Goal: Task Accomplishment & Management: Manage account settings

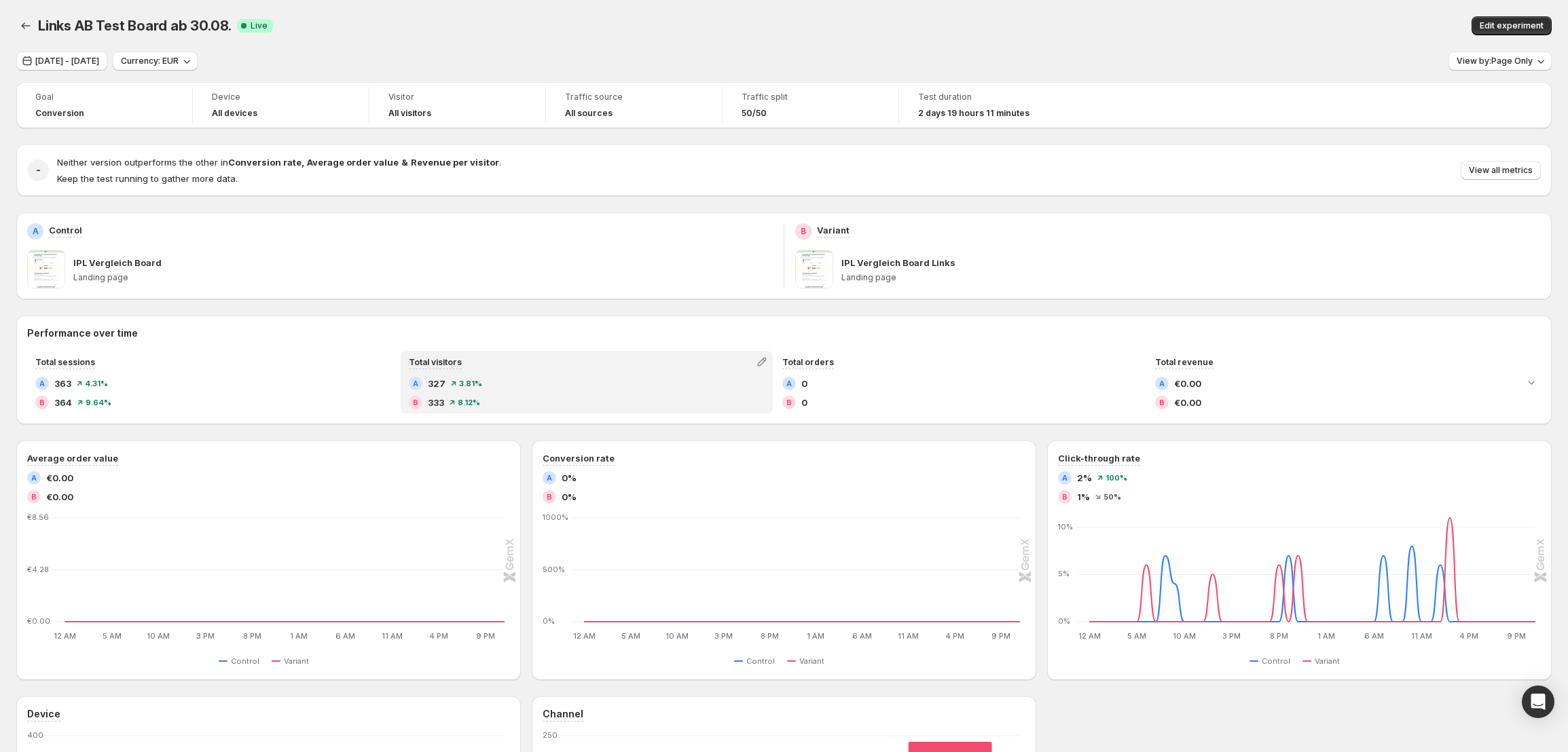
click at [693, 398] on div "B 333 8.12 %" at bounding box center [587, 402] width 356 height 13
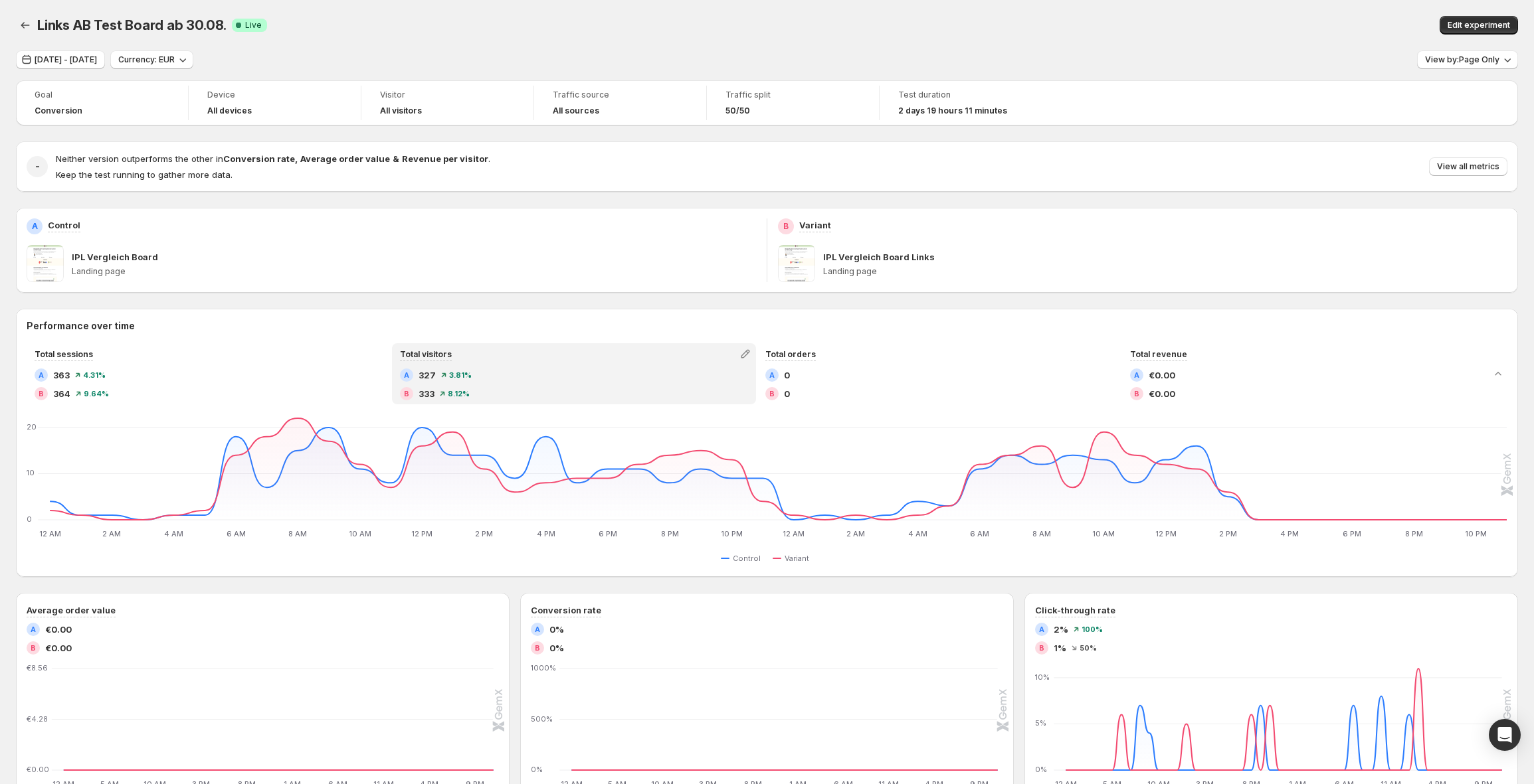
click at [1062, 253] on div "IPL Vergleich Board Links" at bounding box center [1165, 256] width 684 height 13
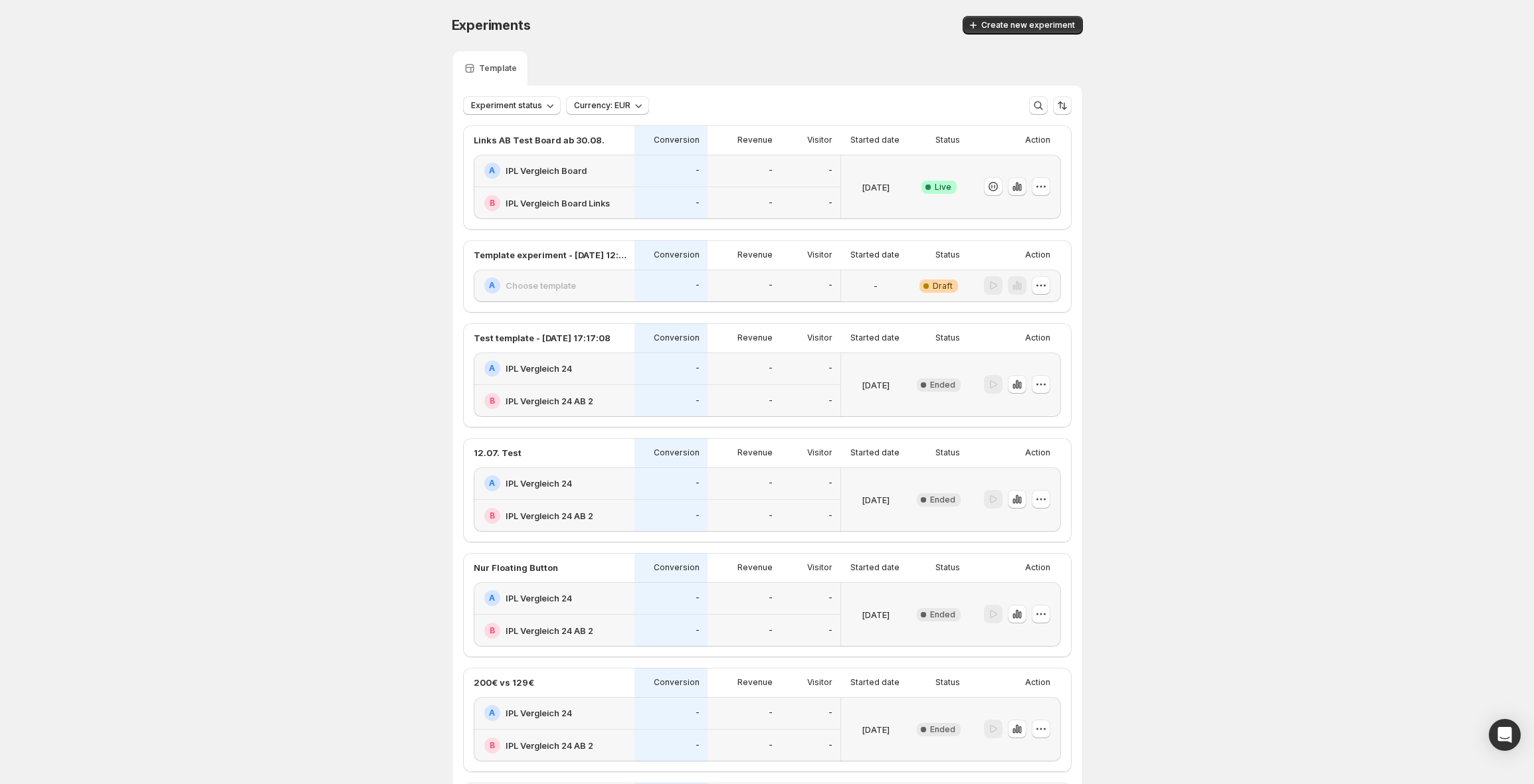
click at [1021, 189] on icon "button" at bounding box center [1019, 187] width 3 height 7
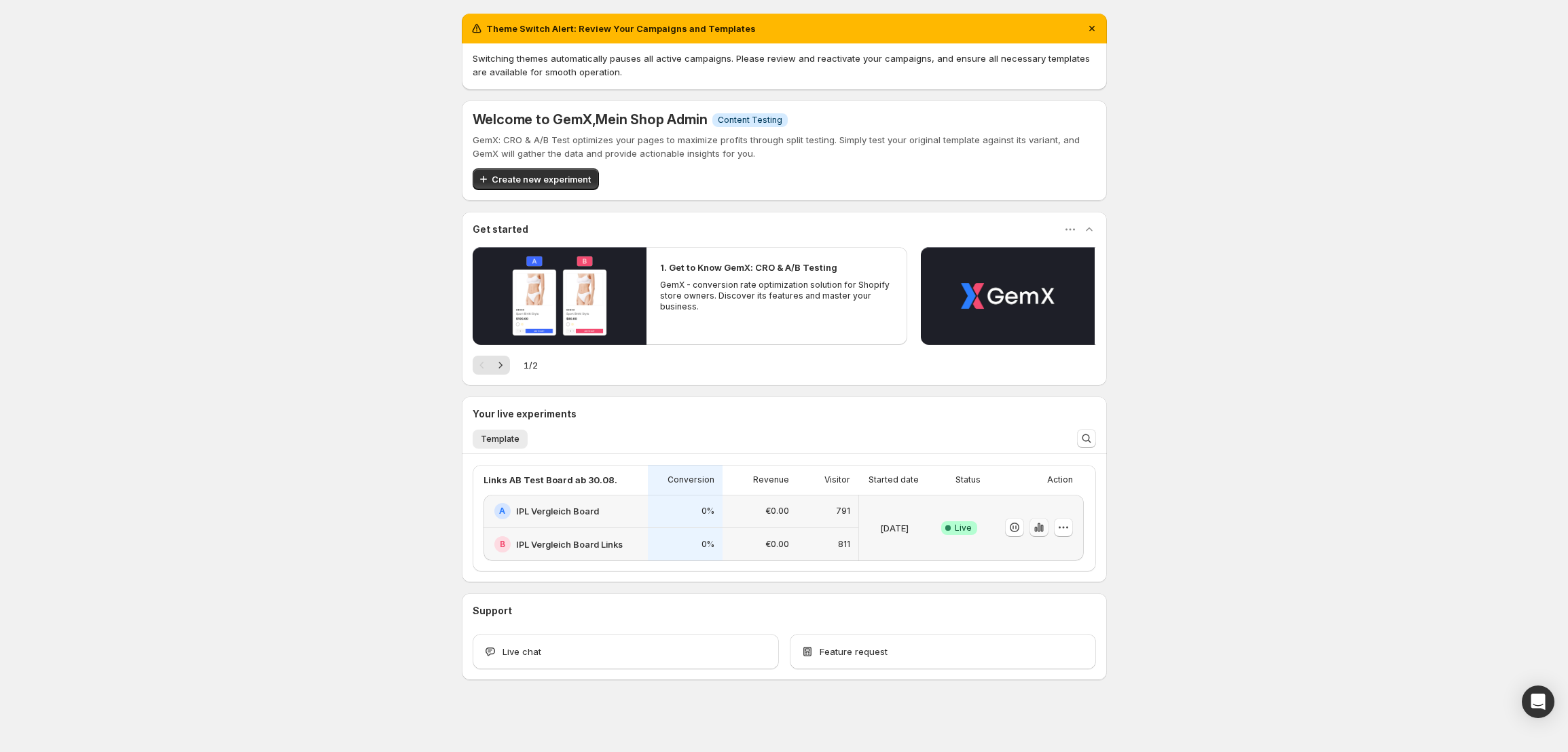
click at [1043, 528] on icon "button" at bounding box center [1041, 528] width 3 height 8
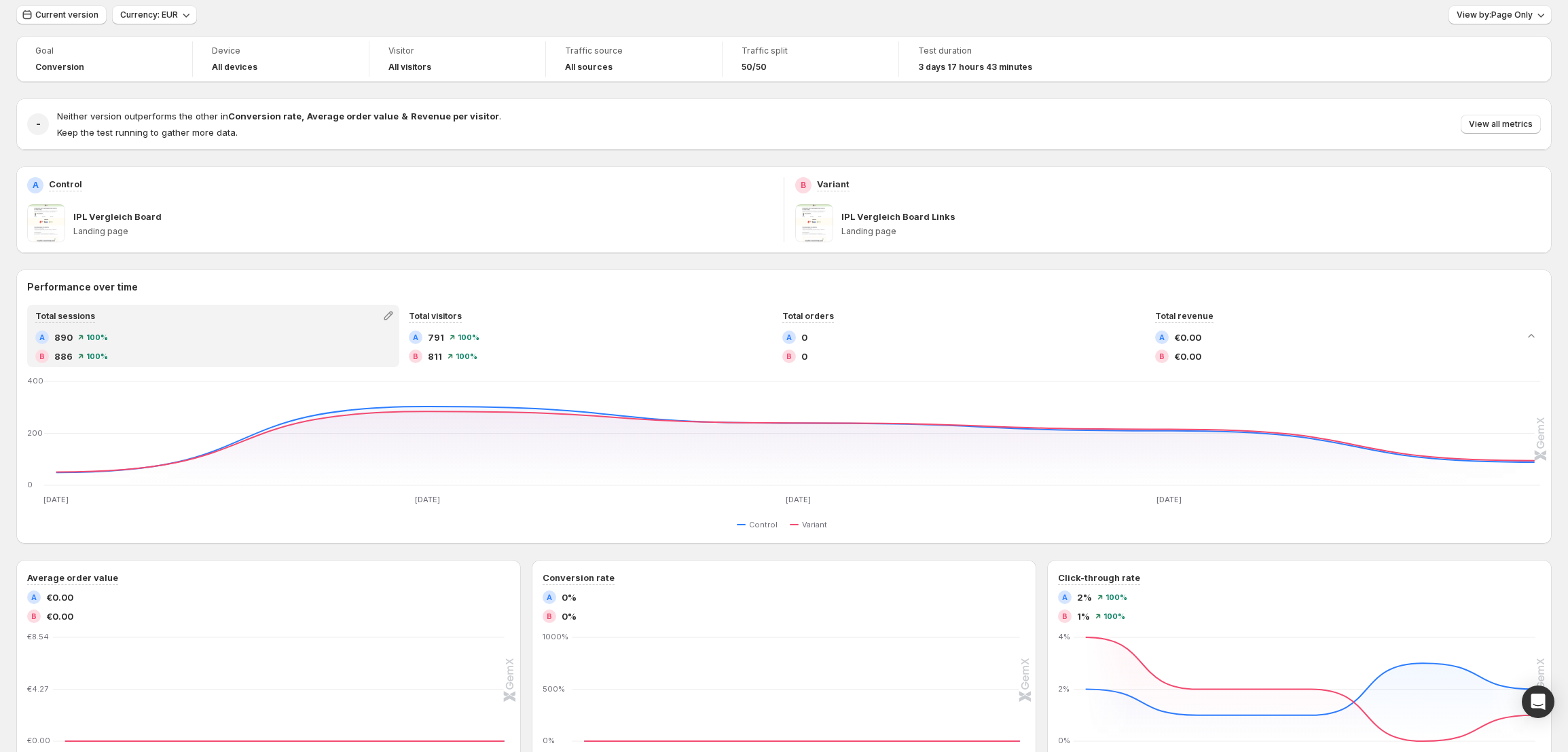
scroll to position [81, 0]
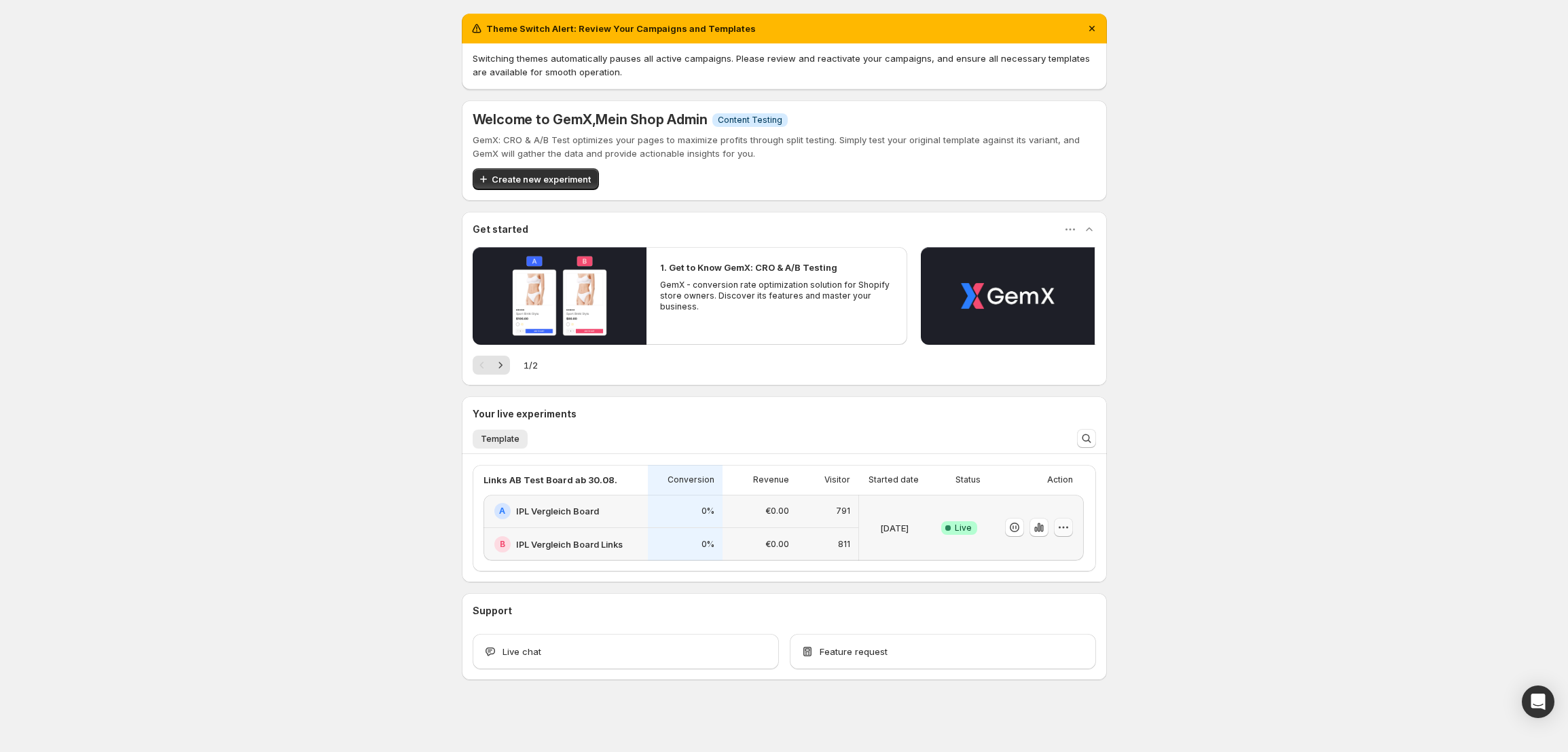
click at [1070, 524] on icon "button" at bounding box center [1063, 527] width 13 height 13
click at [1046, 606] on span "End experiment" at bounding box center [1041, 602] width 66 height 11
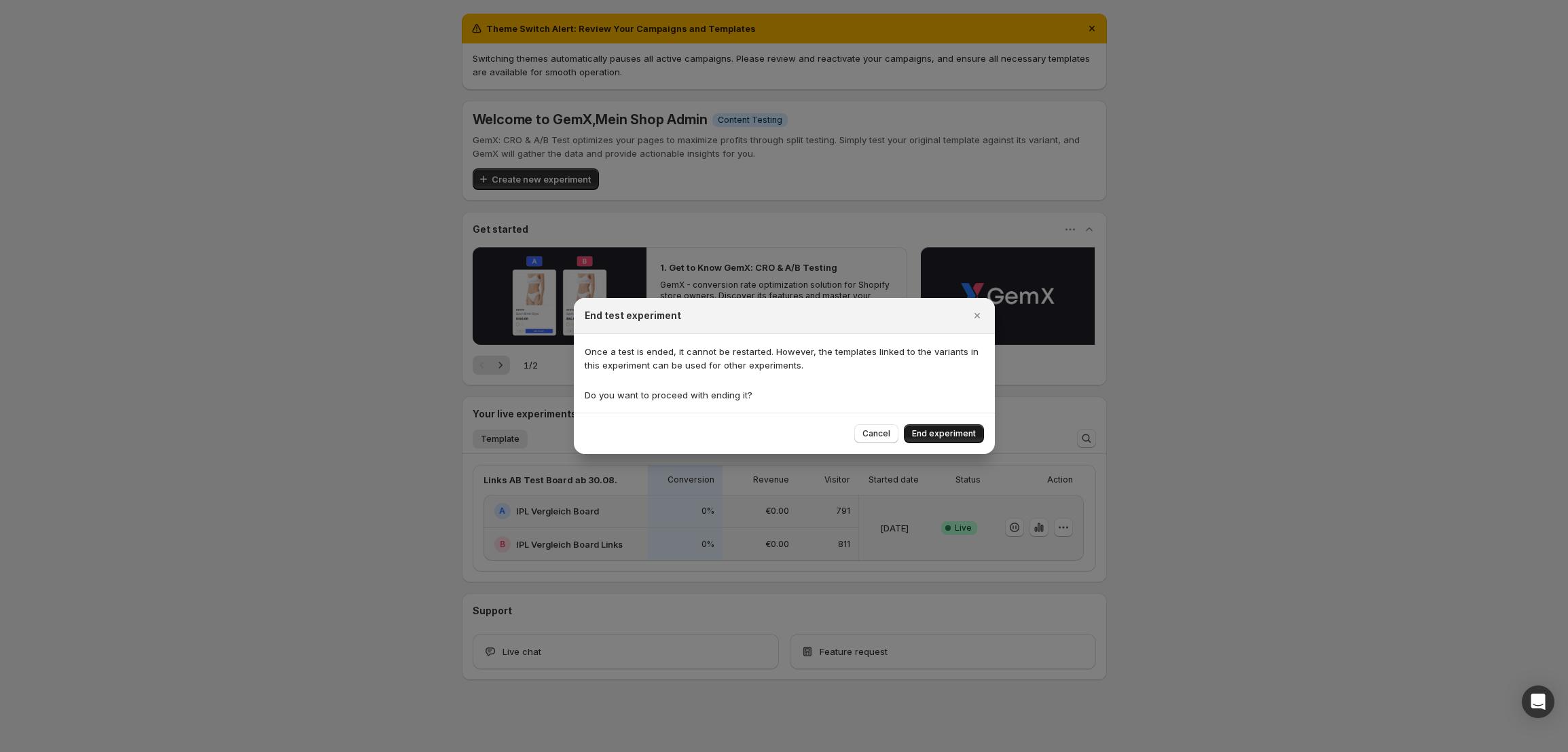
click at [964, 424] on div "Cancel End experiment" at bounding box center [784, 433] width 421 height 41
click at [962, 434] on span "End experiment" at bounding box center [944, 434] width 64 height 11
